Goal: Check status

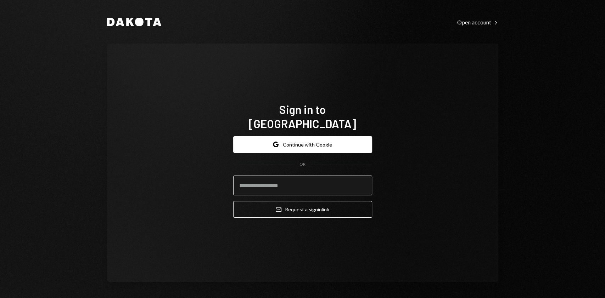
click at [303, 186] on input "email" at bounding box center [302, 186] width 139 height 20
type input "**********"
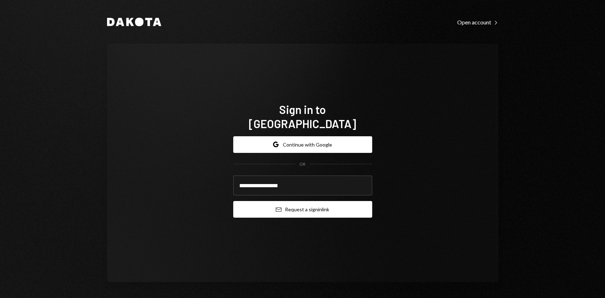
click at [339, 202] on button "Email Request a sign in link" at bounding box center [302, 209] width 139 height 17
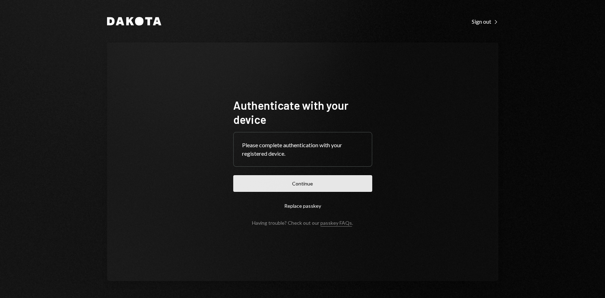
click at [269, 179] on button "Continue" at bounding box center [302, 183] width 139 height 17
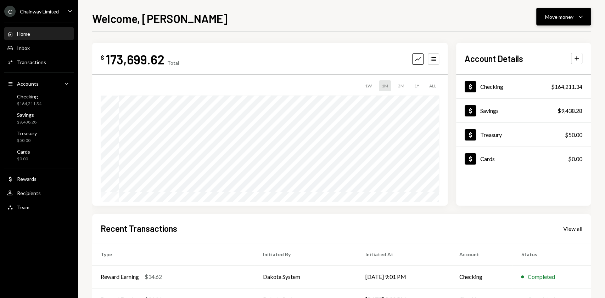
click at [559, 16] on div "Move money" at bounding box center [559, 16] width 28 height 7
click at [546, 37] on div "Send" at bounding box center [558, 37] width 52 height 7
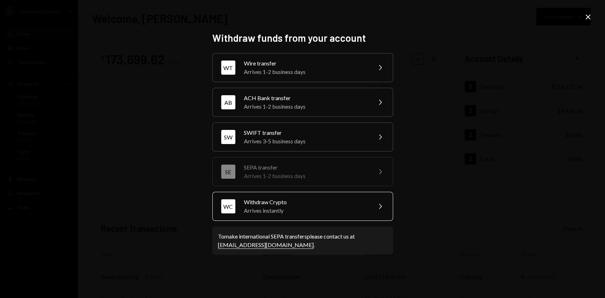
click at [301, 203] on div "Withdraw Crypto" at bounding box center [305, 202] width 123 height 9
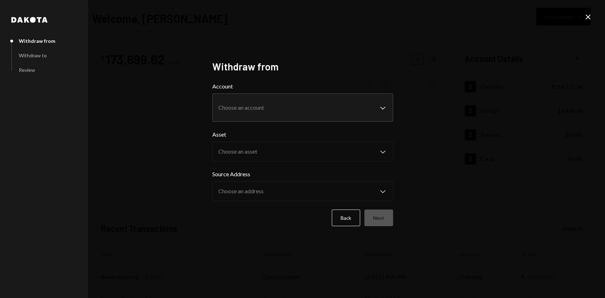
click at [596, 18] on div "**********" at bounding box center [302, 149] width 605 height 298
click at [588, 13] on icon "Close" at bounding box center [588, 17] width 9 height 9
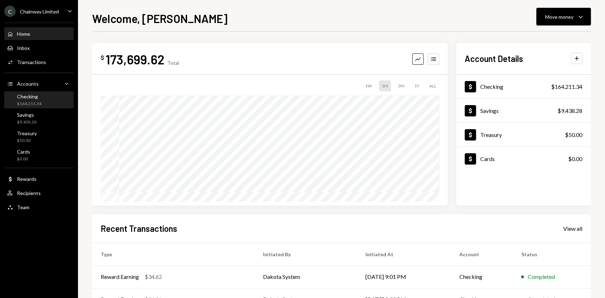
click at [28, 107] on div "Checking $164,211.34" at bounding box center [39, 100] width 64 height 16
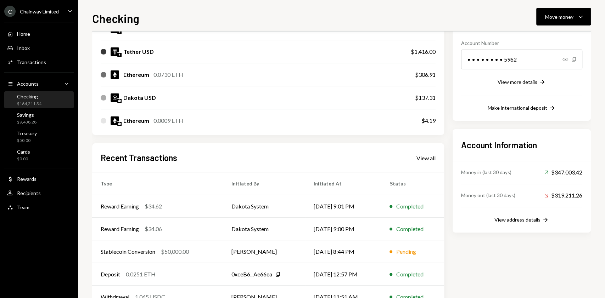
scroll to position [129, 0]
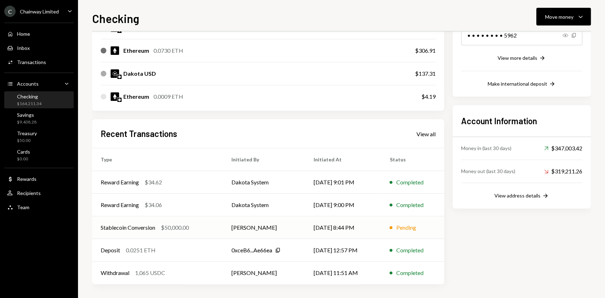
click at [378, 229] on td "09/29/25 8:44 PM" at bounding box center [343, 228] width 76 height 23
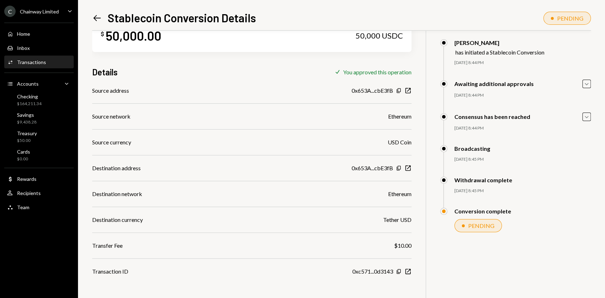
scroll to position [31, 0]
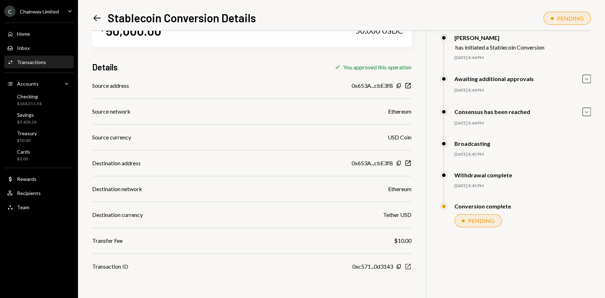
click at [409, 267] on icon "New Window" at bounding box center [407, 266] width 7 height 7
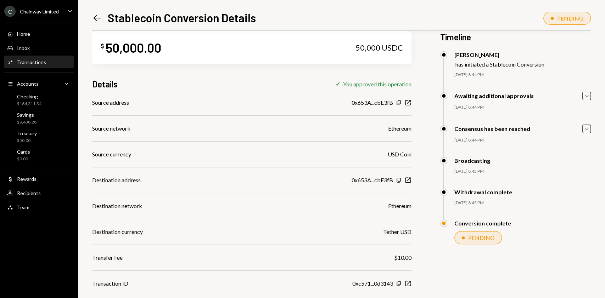
scroll to position [0, 0]
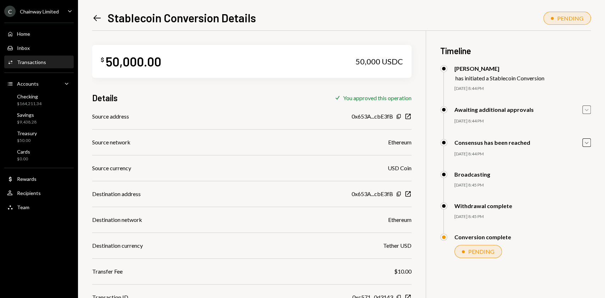
click at [588, 111] on icon "Caret Down" at bounding box center [587, 110] width 8 height 8
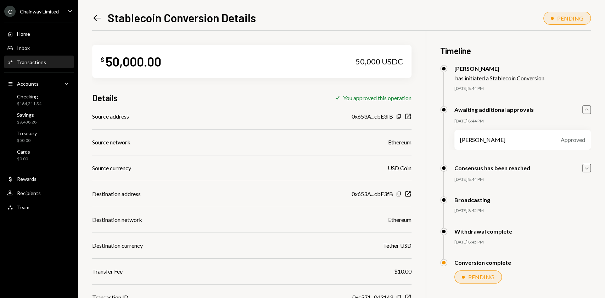
click at [584, 169] on icon "Caret Down" at bounding box center [587, 168] width 8 height 8
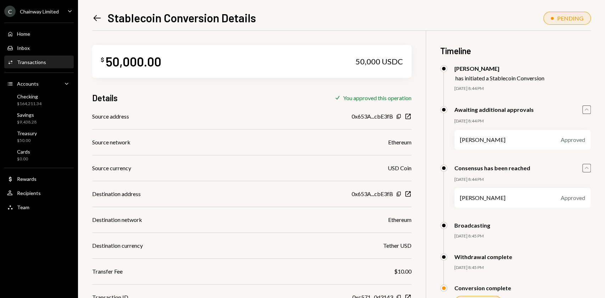
click at [97, 17] on icon "Left Arrow" at bounding box center [97, 18] width 10 height 10
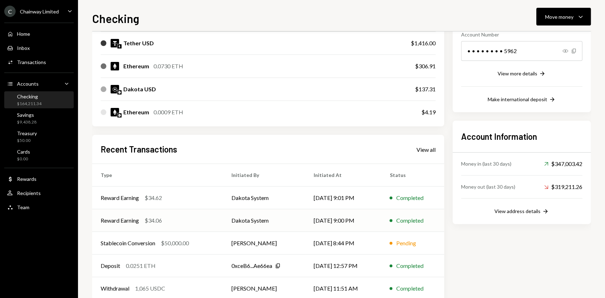
scroll to position [129, 0]
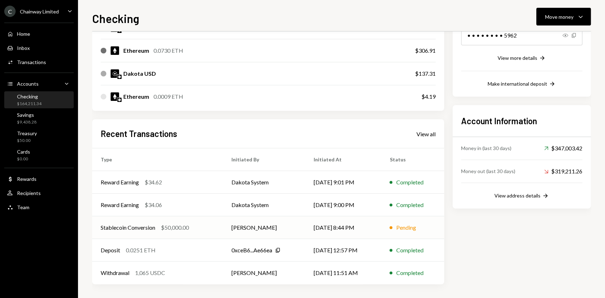
click at [415, 231] on div "Pending" at bounding box center [406, 228] width 20 height 9
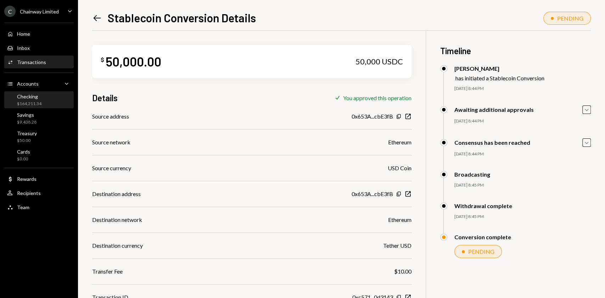
click at [37, 100] on div "Checking $164,211.34" at bounding box center [29, 100] width 24 height 13
